Goal: Task Accomplishment & Management: Complete application form

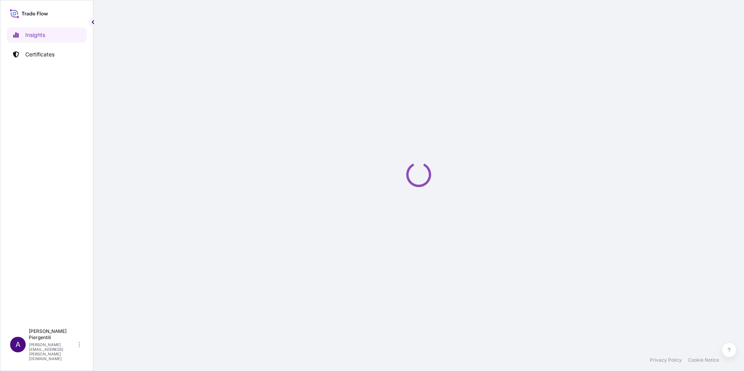
select select "2025"
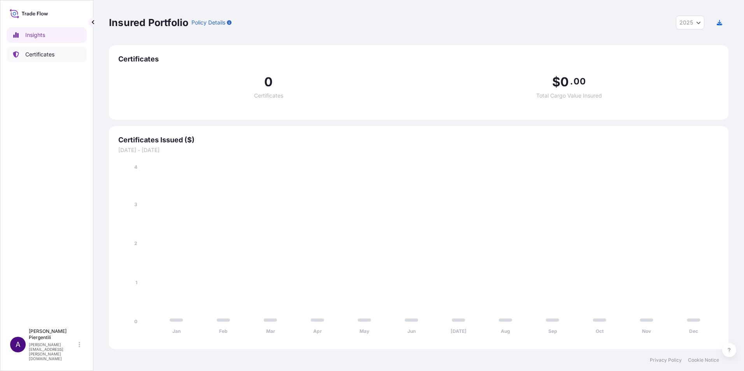
click at [46, 52] on p "Certificates" at bounding box center [39, 55] width 29 height 8
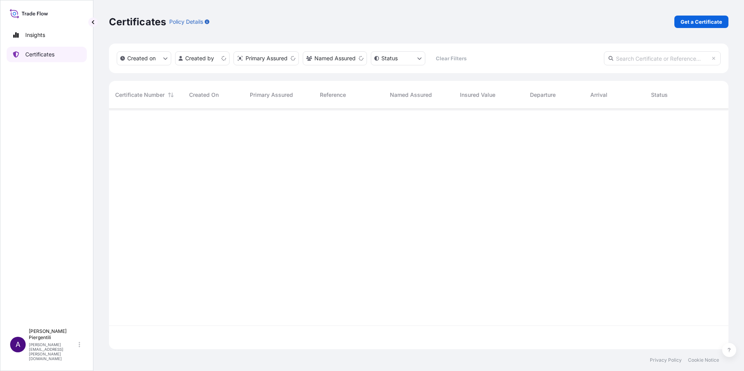
scroll to position [239, 613]
click at [711, 16] on link "Get a Certificate" at bounding box center [701, 22] width 54 height 12
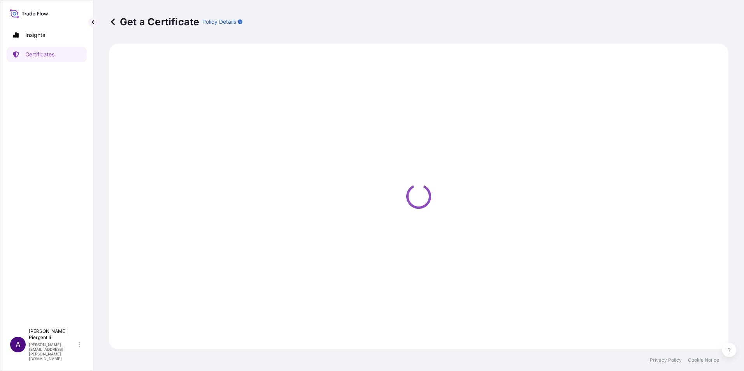
select select "Sea"
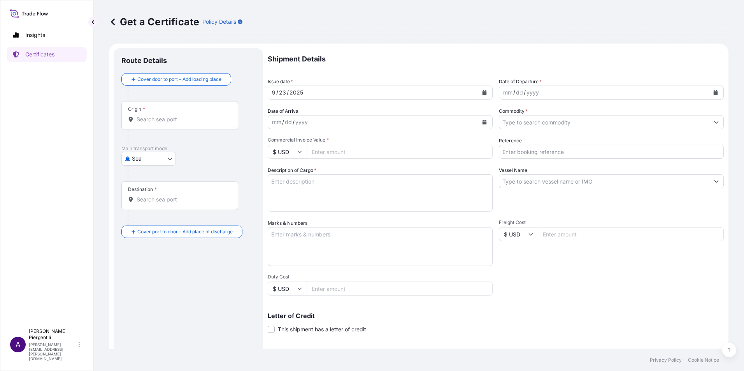
click at [171, 123] on div "Origin *" at bounding box center [179, 115] width 117 height 29
click at [171, 123] on input "Origin *" at bounding box center [183, 120] width 92 height 8
click at [143, 118] on input "Origin * Please select an origin" at bounding box center [183, 120] width 92 height 8
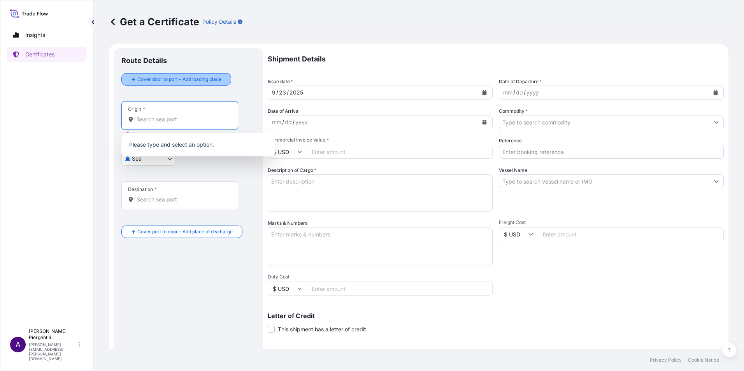
paste input "LA SPEZIA"
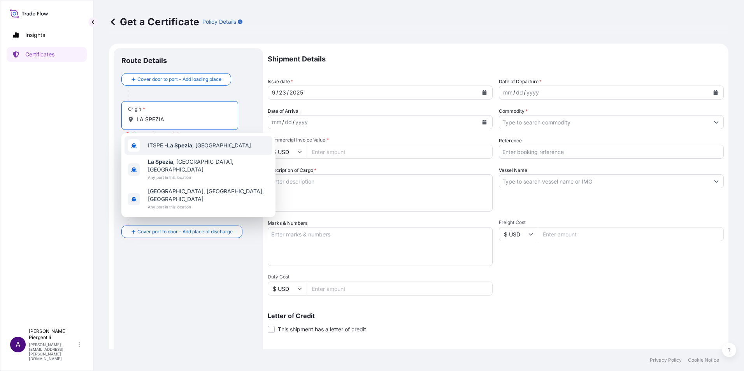
click at [167, 149] on span "ITSPE - [GEOGRAPHIC_DATA] , [GEOGRAPHIC_DATA]" at bounding box center [199, 146] width 103 height 8
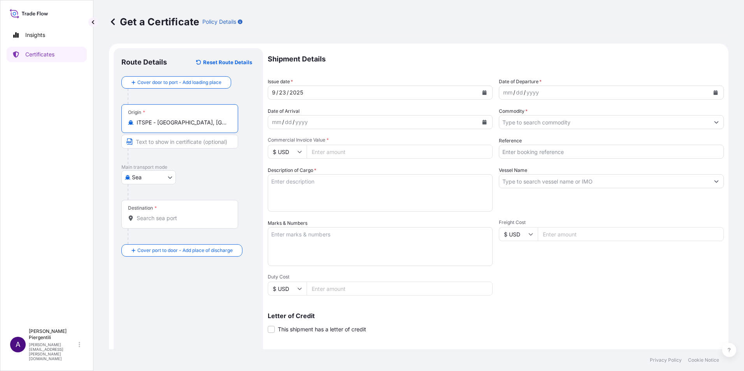
type input "ITSPE - [GEOGRAPHIC_DATA], [GEOGRAPHIC_DATA]"
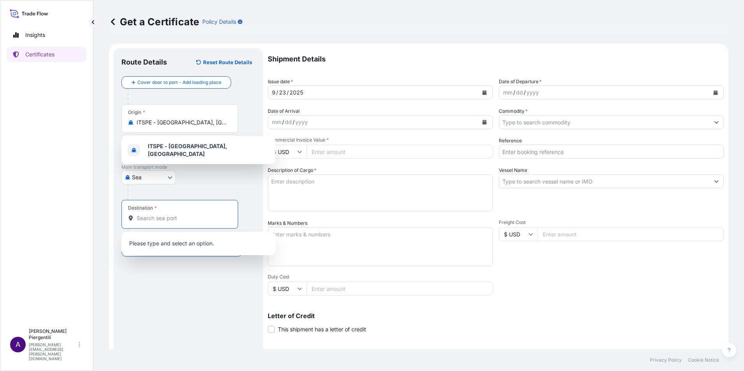
click at [143, 219] on input "Destination *" at bounding box center [183, 218] width 92 height 8
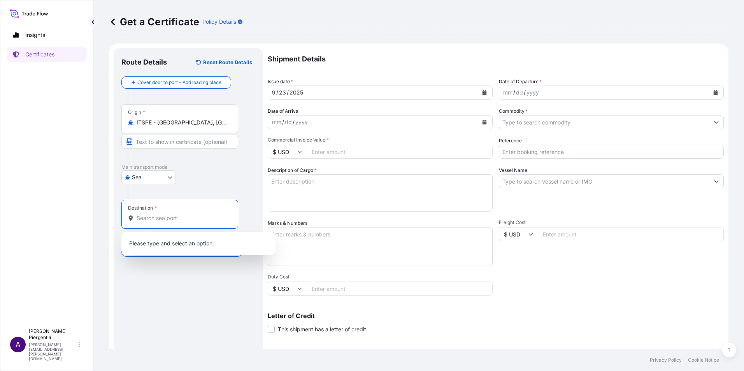
paste input "[GEOGRAPHIC_DATA]"
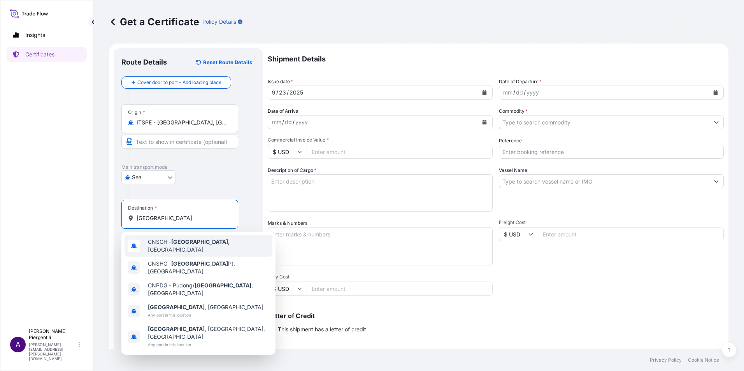
click at [180, 248] on span "CNSGH - [GEOGRAPHIC_DATA] , [GEOGRAPHIC_DATA]" at bounding box center [208, 246] width 121 height 16
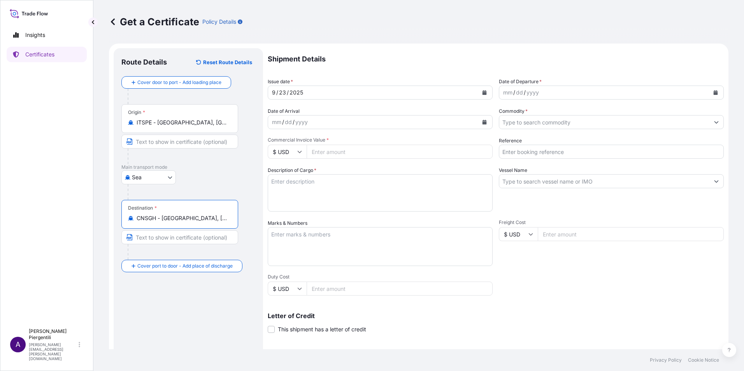
type input "CNSGH - [GEOGRAPHIC_DATA], [GEOGRAPHIC_DATA]"
click at [370, 93] on div "[DATE]" at bounding box center [373, 93] width 210 height 14
click at [682, 95] on div "mm / dd / yyyy" at bounding box center [604, 93] width 210 height 14
click at [541, 89] on div "mm / dd / yyyy" at bounding box center [604, 93] width 210 height 14
click at [709, 92] on button "Calendar" at bounding box center [715, 92] width 12 height 12
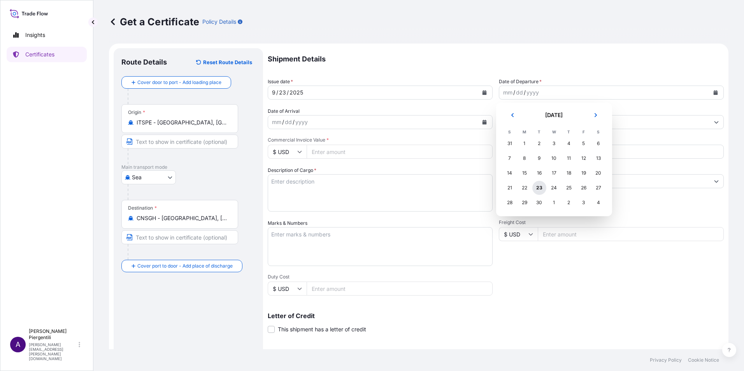
click at [540, 187] on div "23" at bounding box center [539, 188] width 14 height 14
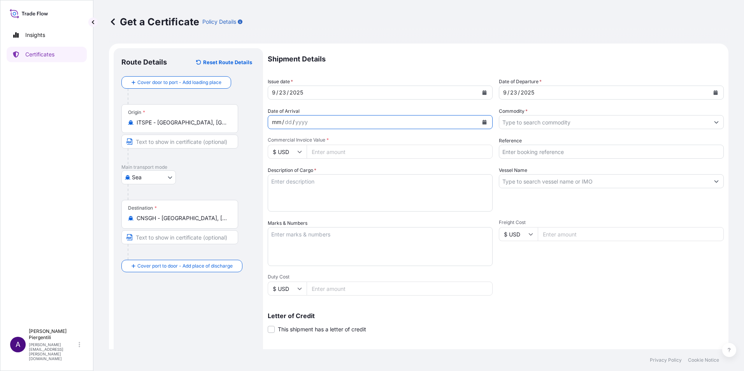
click at [405, 125] on div "mm / dd / yyyy" at bounding box center [373, 122] width 210 height 14
click at [483, 121] on icon "Calendar" at bounding box center [484, 122] width 4 height 5
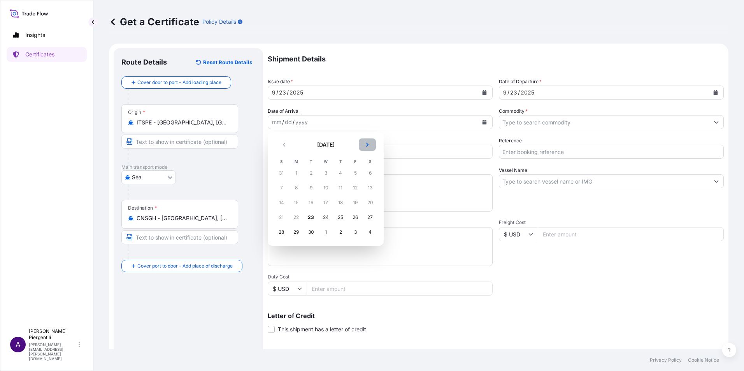
click at [366, 146] on icon "Next" at bounding box center [367, 144] width 5 height 5
click at [327, 190] on div "5" at bounding box center [326, 188] width 14 height 14
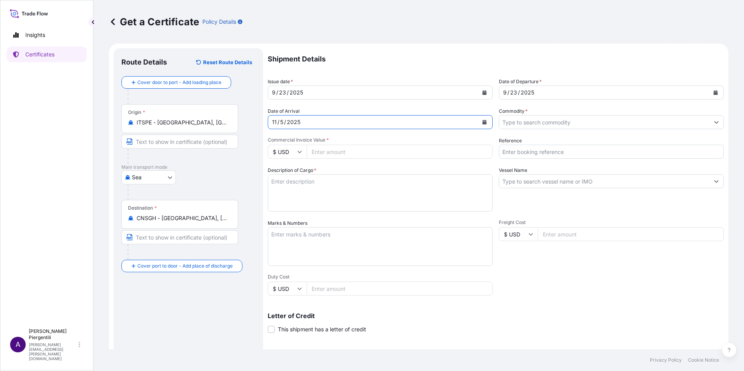
click at [714, 124] on icon "Show suggestions" at bounding box center [716, 122] width 5 height 5
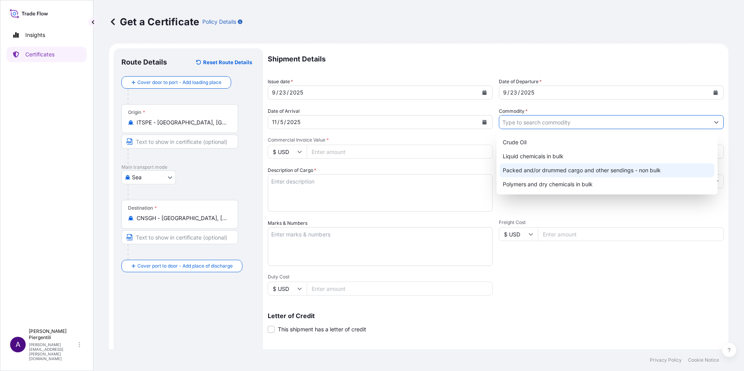
click at [586, 169] on div "Packed and/or drummed cargo and other sendings - non bulk" at bounding box center [606, 170] width 215 height 14
type input "Packed and/or drummed cargo and other sendings - non bulk"
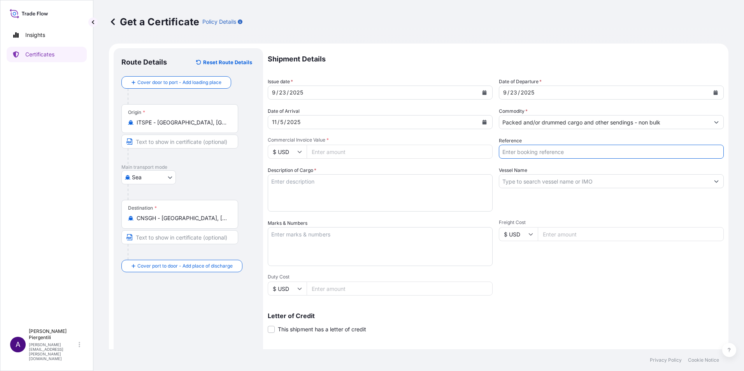
click at [516, 152] on input "Reference" at bounding box center [611, 152] width 225 height 14
type input "5013239048"
click at [551, 179] on input "Vessel Name" at bounding box center [604, 181] width 210 height 14
paste input "MAERSK [PERSON_NAME] 538E"
type input "MAERSK [PERSON_NAME] 538E"
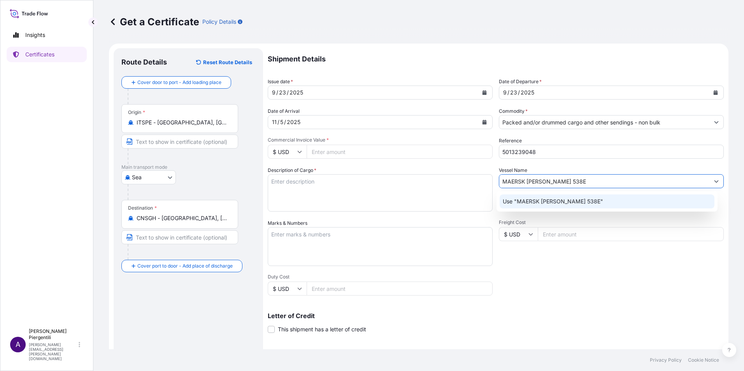
click at [570, 202] on p "Use "MAERSK [PERSON_NAME] 538E"" at bounding box center [553, 202] width 100 height 8
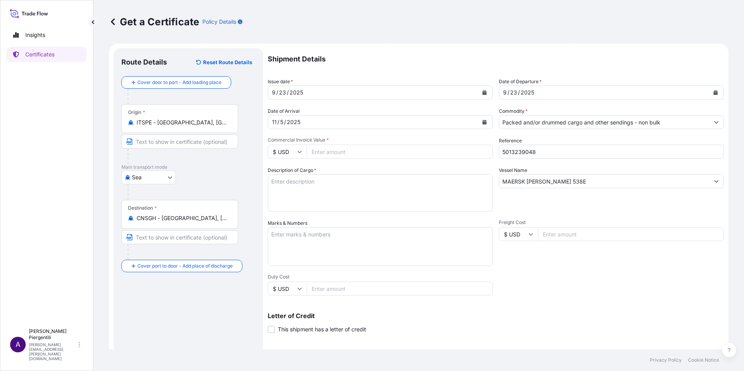
click at [298, 185] on textarea "Description of Cargo *" at bounding box center [380, 192] width 225 height 37
paste textarea "9 STEEL DRUM(S)"
click at [328, 179] on textarea "9 STEEL DRUM(S)" at bounding box center [380, 192] width 225 height 37
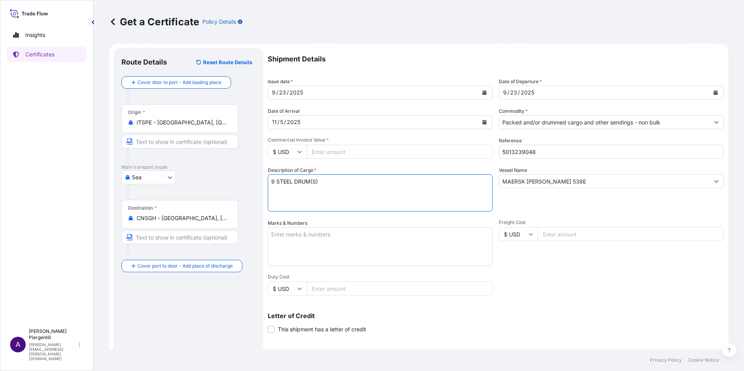
paste textarea "720,0 KGS OF ZN 118 AVANT CATALYST"
click at [436, 180] on textarea "9 STEEL DRUM(S) 720,0 KGS OF ZN 118 AVANT CATALYST" at bounding box center [380, 192] width 225 height 37
paste textarea "DRUMS 170L WITH 80 KG"
drag, startPoint x: 483, startPoint y: 179, endPoint x: 494, endPoint y: 192, distance: 16.6
click at [483, 179] on textarea "9 STEEL DRUM(S) 720,0 KGS OF ZN 118 AVANT CATALYST DRUMS 170L WITH 80 KG" at bounding box center [380, 192] width 225 height 37
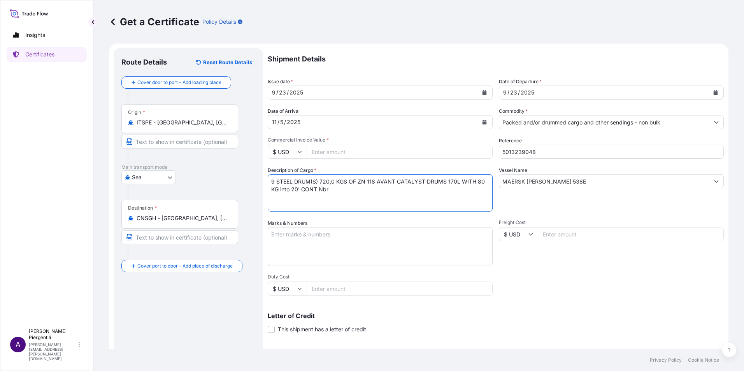
paste textarea "BEAU 2159318"
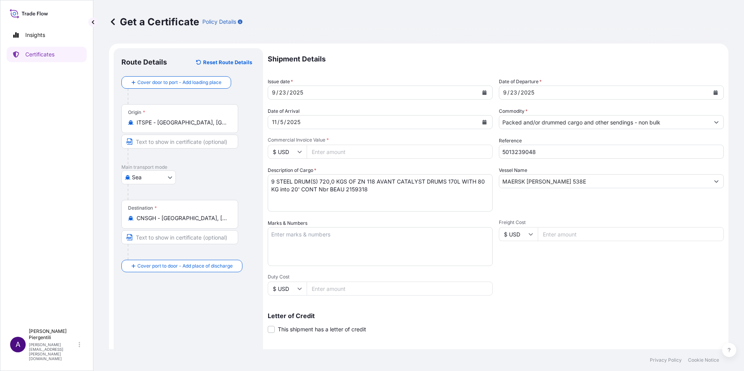
click at [378, 194] on textarea "9 STEEL DRUM(S) 720,0 KGS OF ZN 118 AVANT CATALYST DRUMS 170L WITH 80 KG into 2…" at bounding box center [380, 192] width 225 height 37
paste textarea "H5945517"
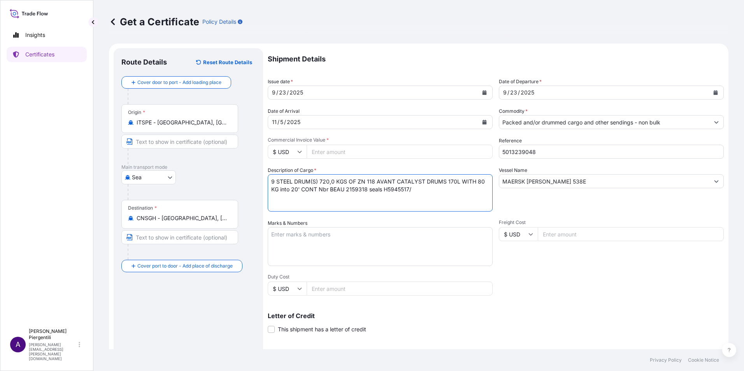
click at [419, 191] on textarea "9 STEEL DRUM(S) 720,0 KGS OF ZN 118 AVANT CATALYST DRUMS 170L WITH 80 KG into 2…" at bounding box center [380, 192] width 225 height 37
paste textarea "1454861"
type textarea "9 STEEL DRUM(S) 720,0 KGS OF ZN 118 AVANT CATALYST DRUMS 170L WITH 80 KG into 2…"
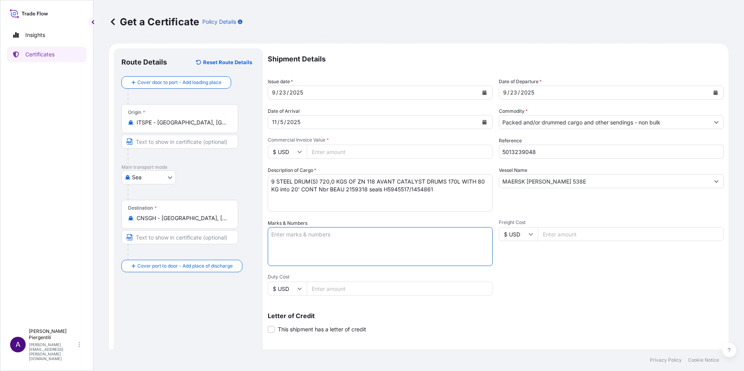
click at [367, 245] on textarea "Marks & Numbers" at bounding box center [380, 246] width 225 height 39
paste textarea "FREIGHT PREPAID ORIGIN OF GOODS [GEOGRAPHIC_DATA] CONTRACT NO.: 25PEC03IP026"
click at [383, 254] on textarea "FREIGHT PREPAID ORIGIN OF GOODS [GEOGRAPHIC_DATA] CONTRACT NO.: 25PEC03IP026" at bounding box center [380, 246] width 225 height 39
paste textarea "SHIPPING MARK: 25PEC03IP026 / [GEOGRAPHIC_DATA], [GEOGRAPHIC_DATA]"
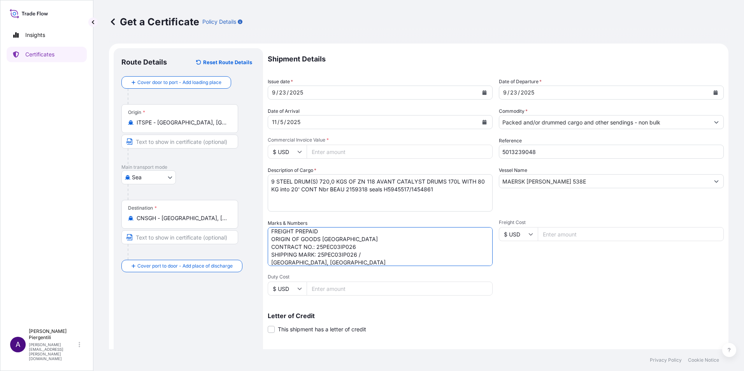
click at [367, 254] on textarea "FREIGHT PREPAID ORIGIN OF GOODS [GEOGRAPHIC_DATA] CONTRACT NO.: 25PEC03IP026 SH…" at bounding box center [380, 246] width 225 height 39
click at [340, 232] on textarea "FREIGHT PREPAID ORIGIN OF GOODS [GEOGRAPHIC_DATA] CONTRACT NO.: 25PEC03IP026 SH…" at bounding box center [380, 246] width 225 height 39
type textarea "FREIGHT PREPAID - ORIGIN OF GOODS [GEOGRAPHIC_DATA] CONTRACT NO.: 25PEC03IP026 …"
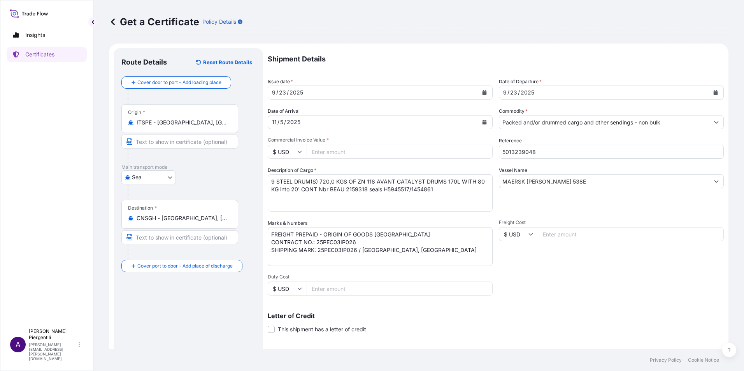
click at [301, 152] on icon at bounding box center [299, 151] width 5 height 5
click at [289, 170] on div "€ EUR" at bounding box center [287, 173] width 33 height 15
type input "€ EUR"
click at [341, 153] on input "Commercial Invoice Value *" at bounding box center [400, 152] width 186 height 14
type input "280800.0"
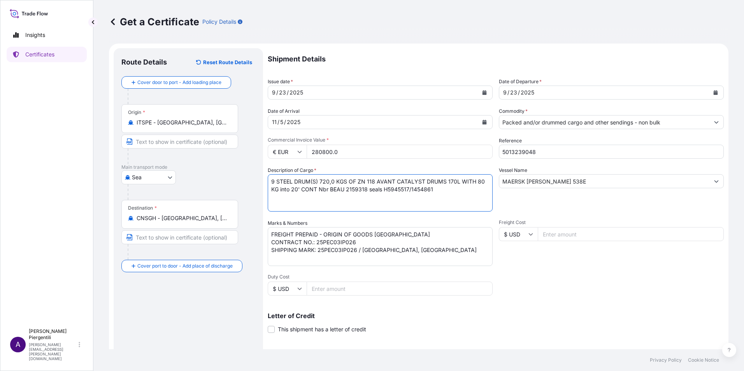
click at [357, 199] on textarea "9 STEEL DRUM(S) 720,0 KGS OF ZN 118 AVANT CATALYST DRUMS 170L WITH 80 KG into 2…" at bounding box center [380, 192] width 225 height 37
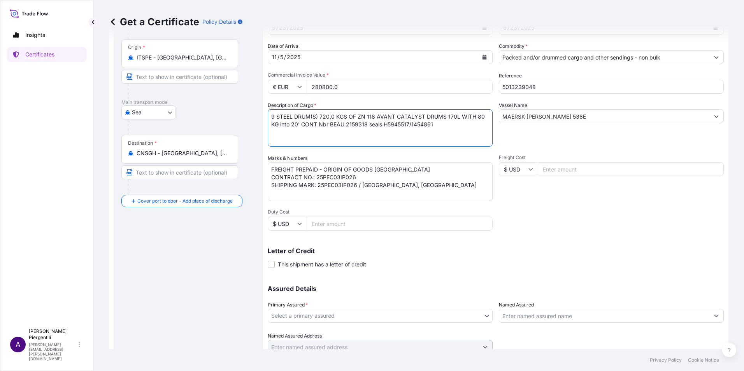
scroll to position [96, 0]
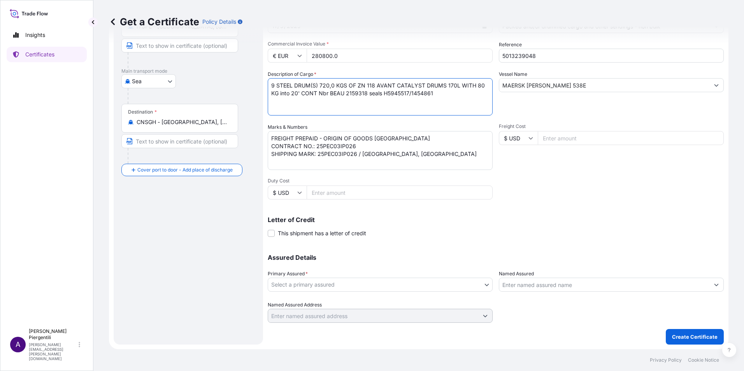
click at [482, 287] on body "Insights Certificates A [PERSON_NAME] [PERSON_NAME][EMAIL_ADDRESS][PERSON_NAME]…" at bounding box center [372, 185] width 744 height 371
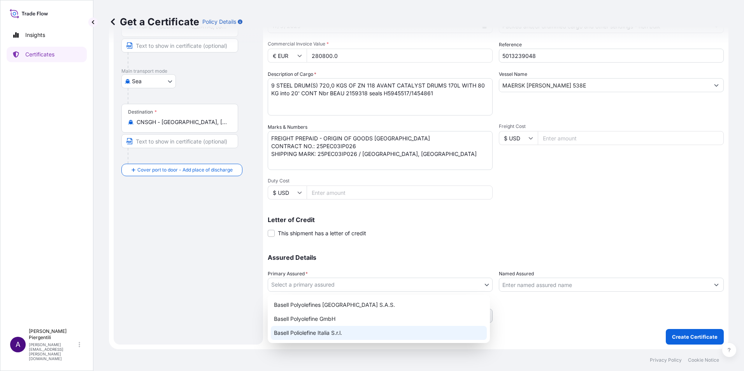
click at [337, 333] on div "Basell Poliolefine Italia S.r.l." at bounding box center [379, 333] width 216 height 14
select select "32017"
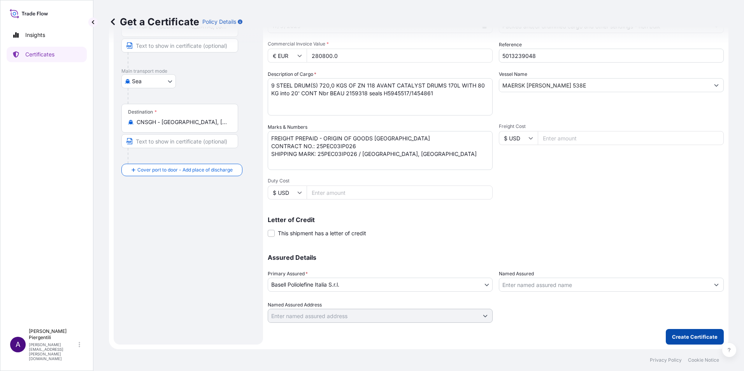
click at [684, 333] on p "Create Certificate" at bounding box center [695, 337] width 46 height 8
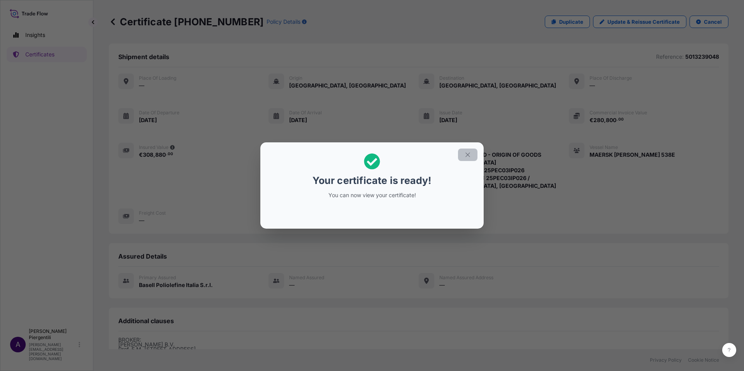
click at [471, 158] on icon "button" at bounding box center [467, 154] width 7 height 7
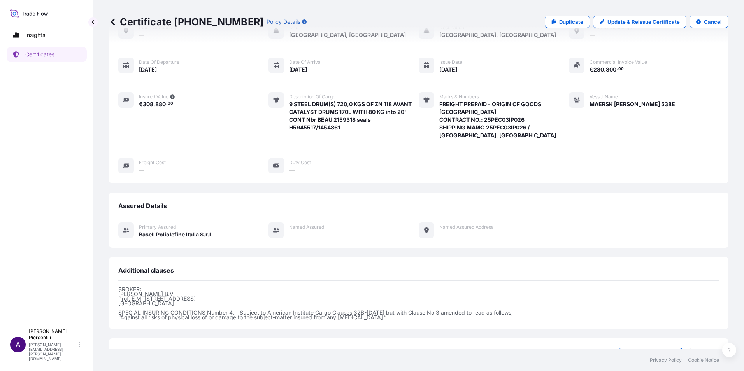
scroll to position [105, 0]
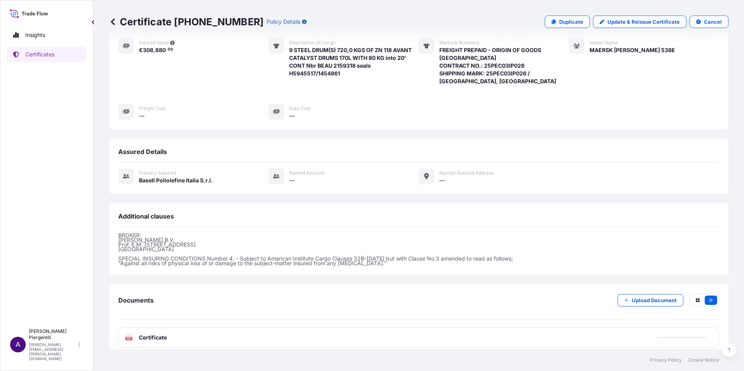
click at [149, 334] on span "Certificate" at bounding box center [153, 338] width 28 height 8
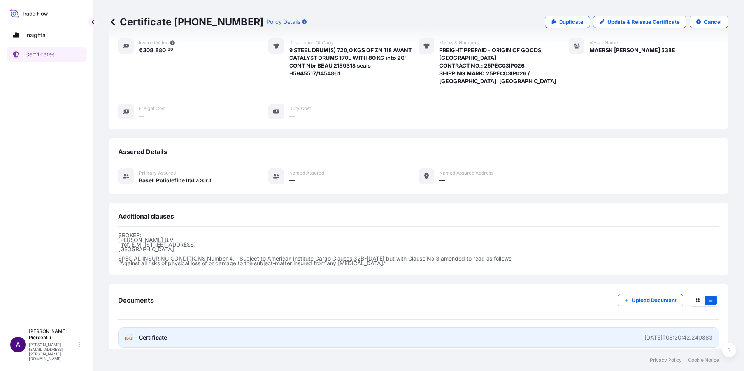
click at [147, 334] on span "Certificate" at bounding box center [153, 338] width 28 height 8
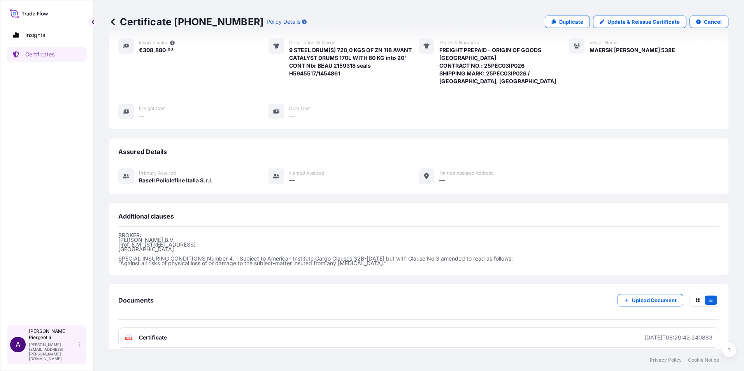
click at [54, 355] on p "[PERSON_NAME][EMAIL_ADDRESS][PERSON_NAME][DOMAIN_NAME]" at bounding box center [53, 351] width 48 height 19
